Goal: Information Seeking & Learning: Check status

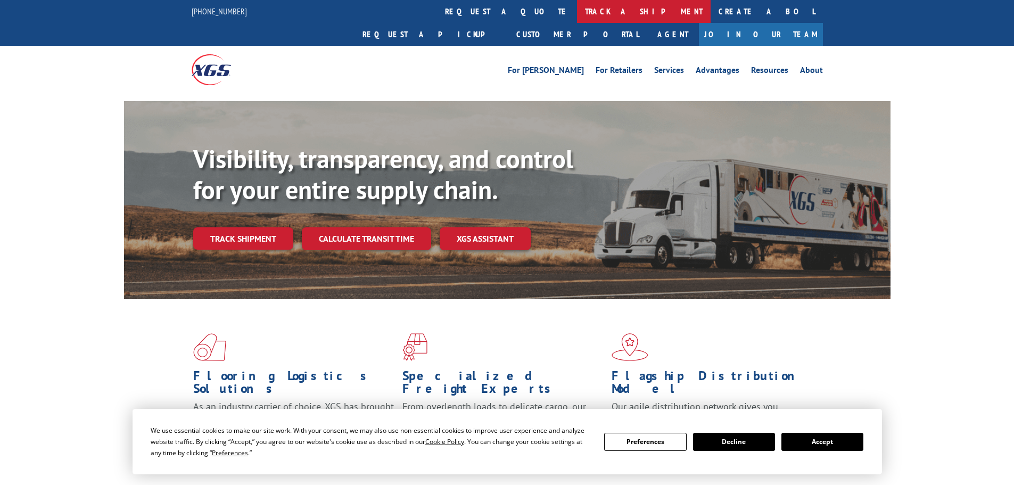
click at [577, 6] on link "track a shipment" at bounding box center [644, 11] width 134 height 23
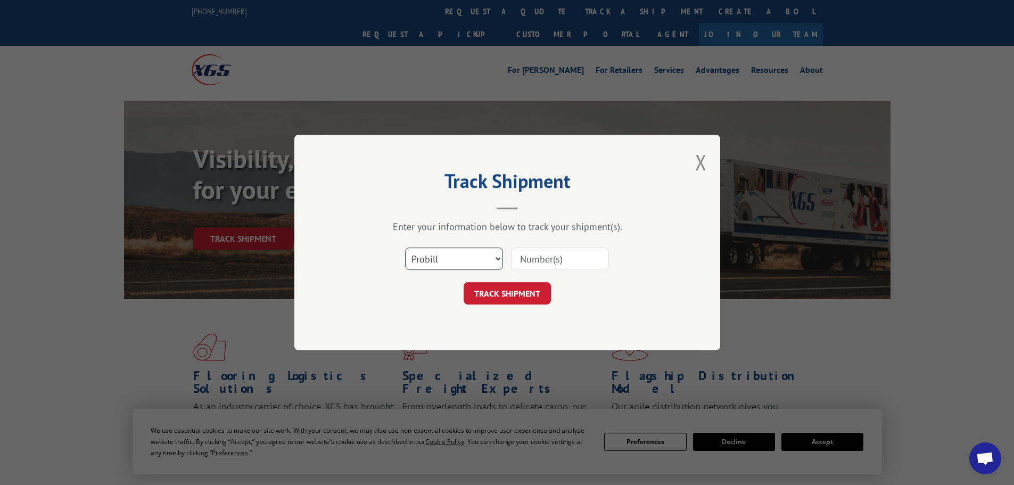
click at [479, 261] on select "Select category... Probill BOL PO" at bounding box center [454, 259] width 98 height 22
select select "po"
click at [405, 248] on select "Select category... Probill BOL PO" at bounding box center [454, 259] width 98 height 22
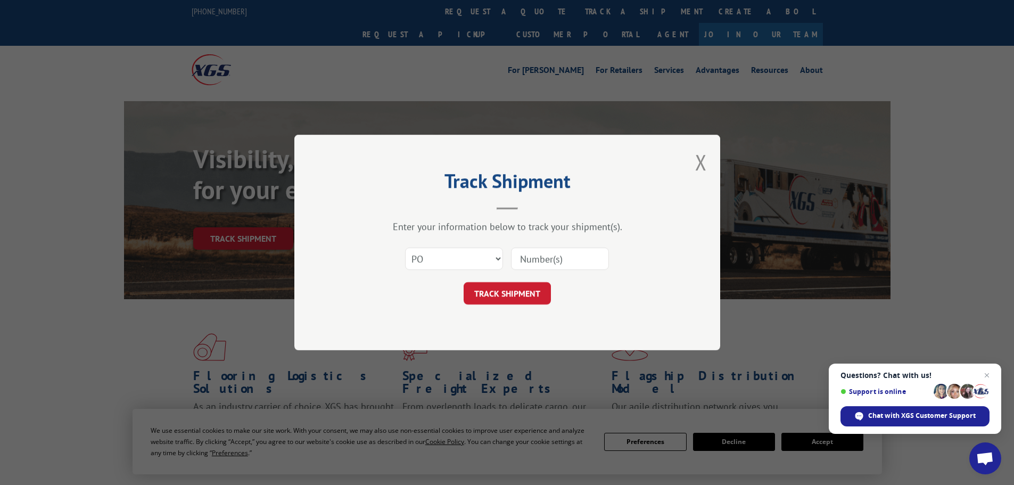
click at [525, 259] on input at bounding box center [560, 259] width 98 height 22
paste input "06515531"
type input "06515531"
click at [523, 288] on button "TRACK SHIPMENT" at bounding box center [507, 293] width 87 height 22
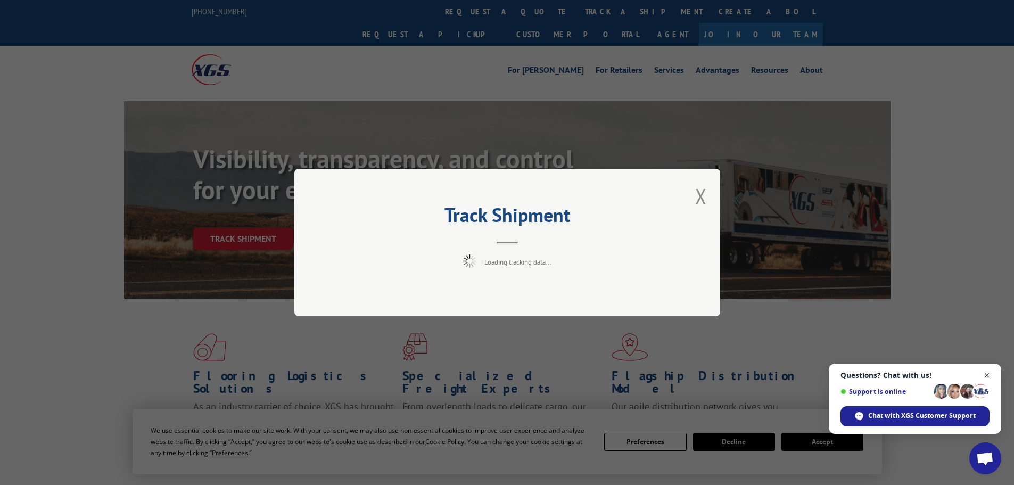
click at [992, 375] on span "Close chat" at bounding box center [987, 375] width 13 height 13
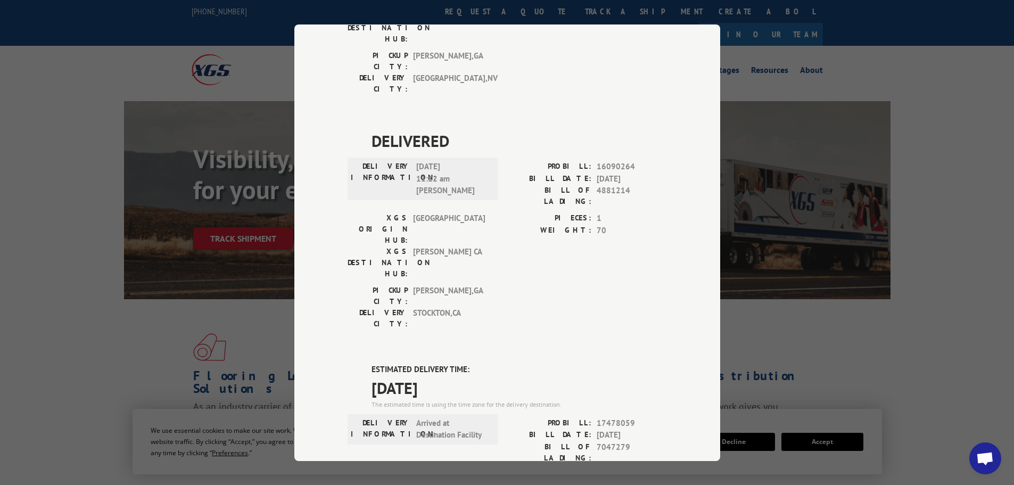
scroll to position [692, 0]
